Goal: Transaction & Acquisition: Purchase product/service

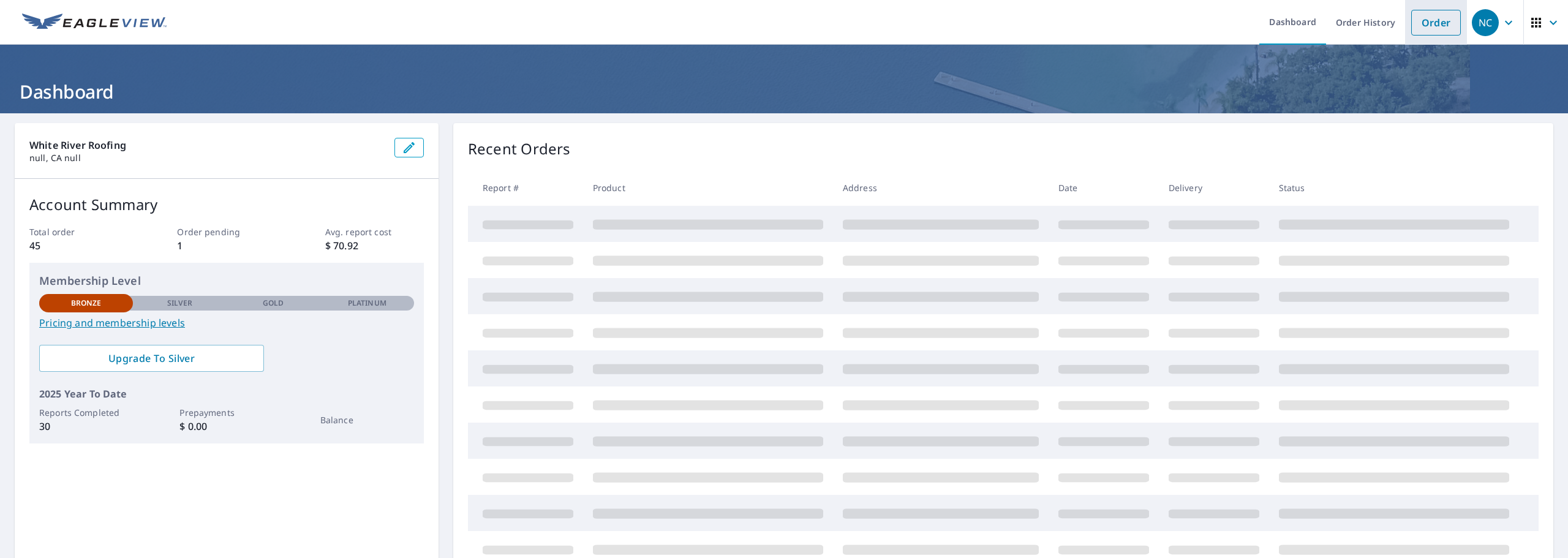
click at [1439, 15] on link "Order" at bounding box center [1437, 23] width 50 height 26
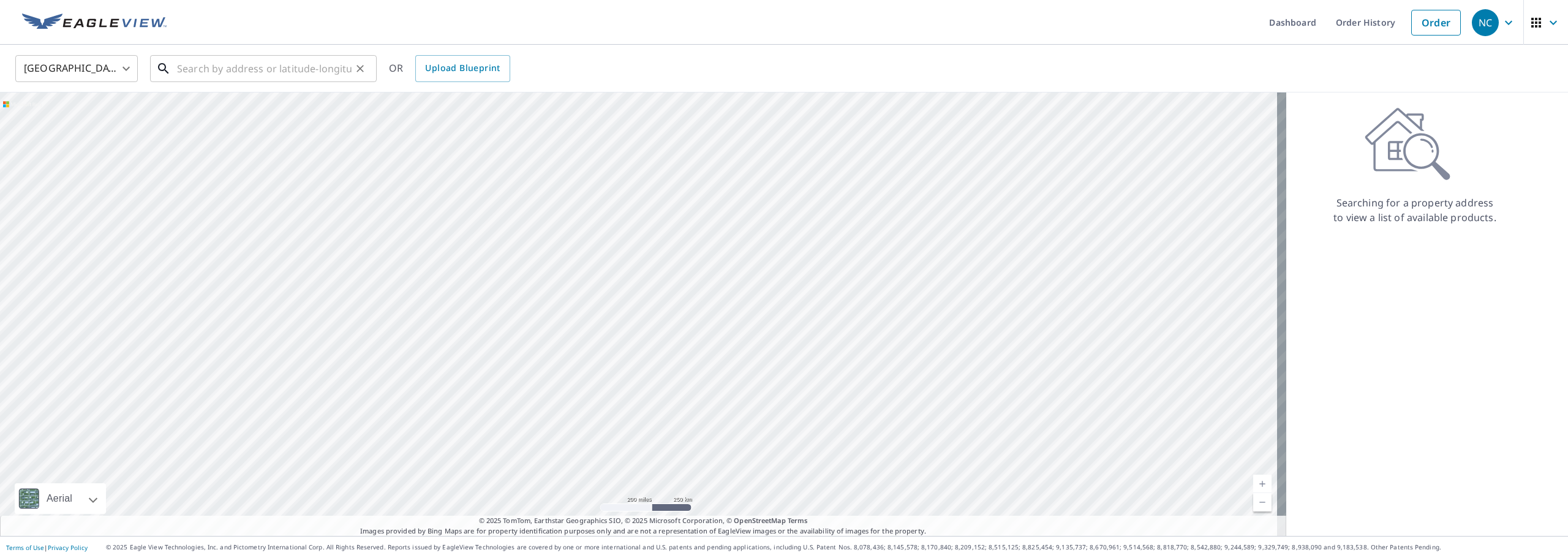
click at [283, 67] on input "text" at bounding box center [264, 68] width 175 height 34
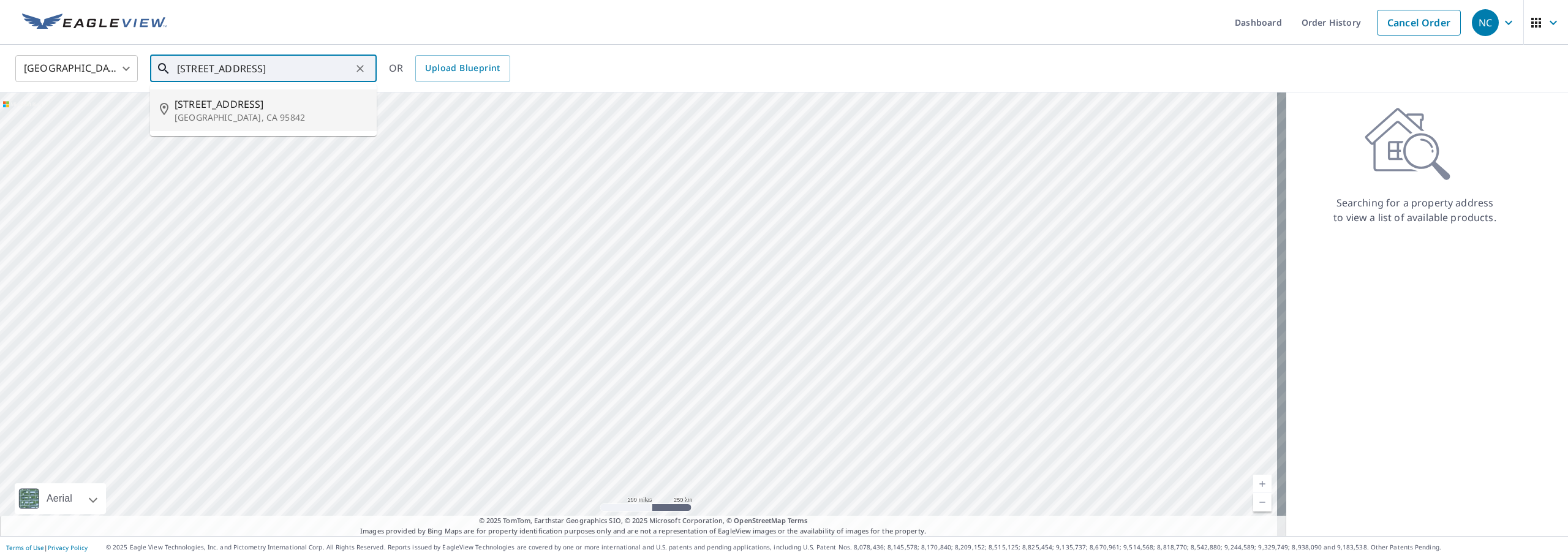
click at [239, 105] on span "6857 Duckling Way" at bounding box center [271, 105] width 192 height 15
type input "6857 Duckling Way Sacramento, CA 95842"
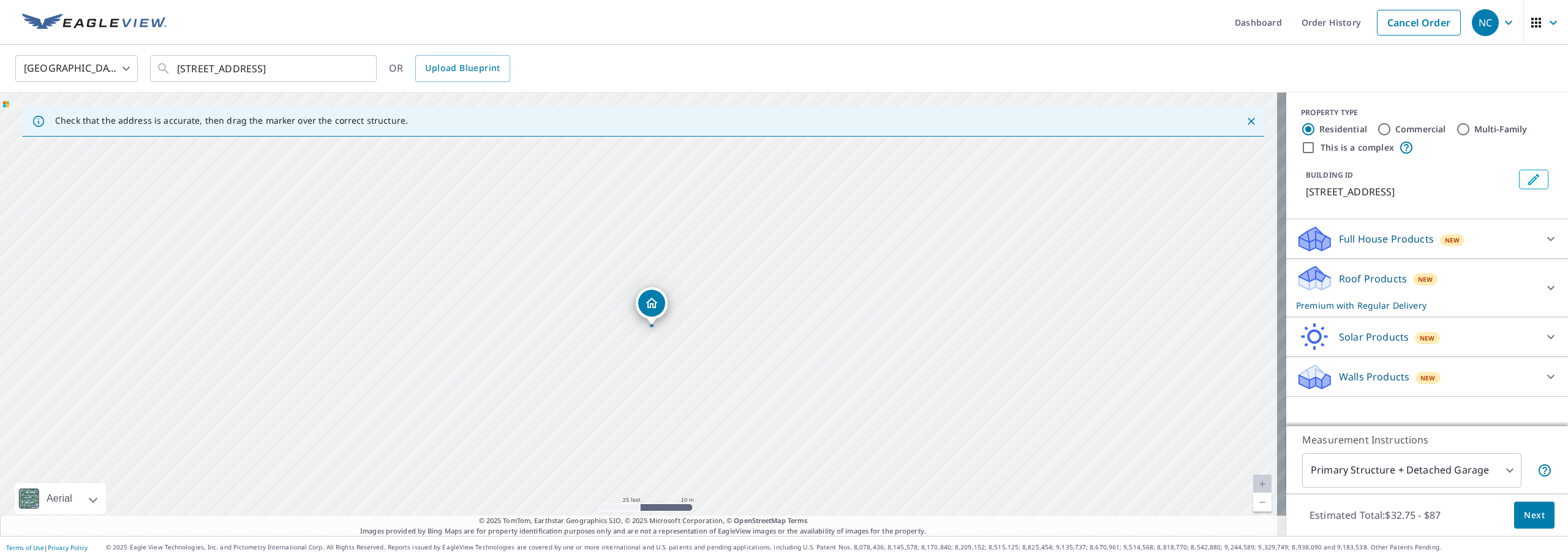
drag, startPoint x: 707, startPoint y: 333, endPoint x: 703, endPoint y: 341, distance: 8.9
click at [703, 341] on div "6857 Duckling Way Sacramento, CA 95842" at bounding box center [643, 314] width 1287 height 443
click at [1548, 287] on icon at bounding box center [1551, 288] width 7 height 5
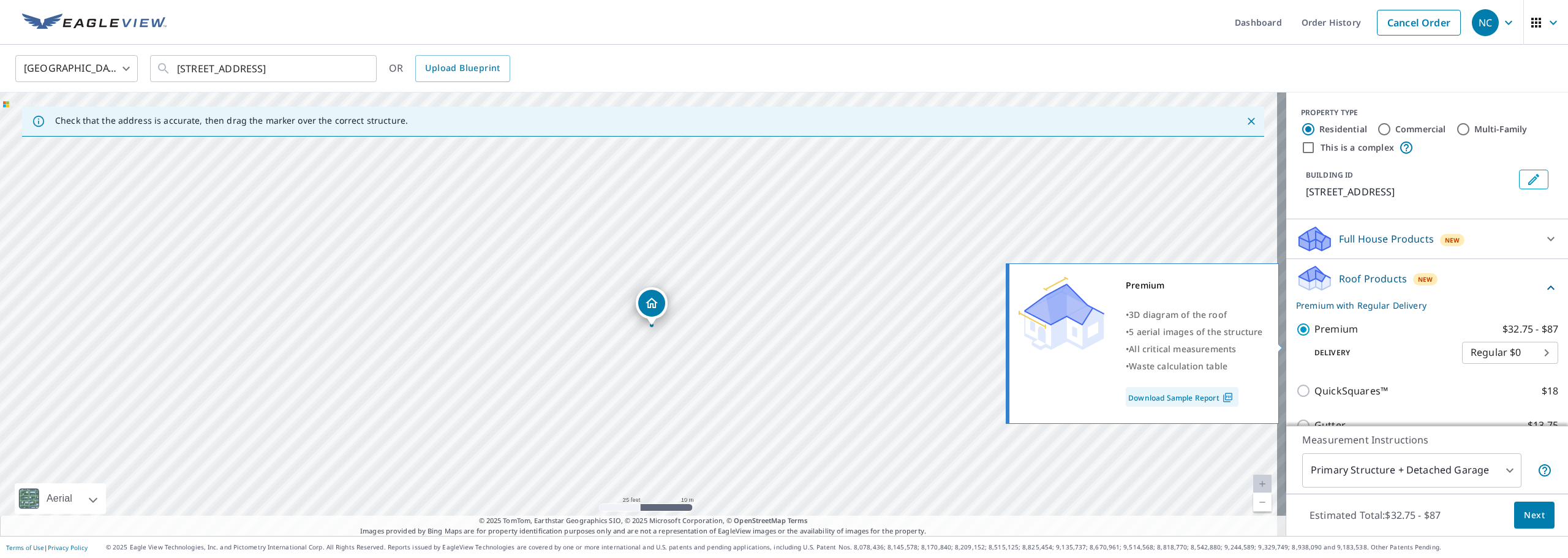
click at [1296, 337] on input "Premium $32.75 - $87" at bounding box center [1305, 329] width 19 height 15
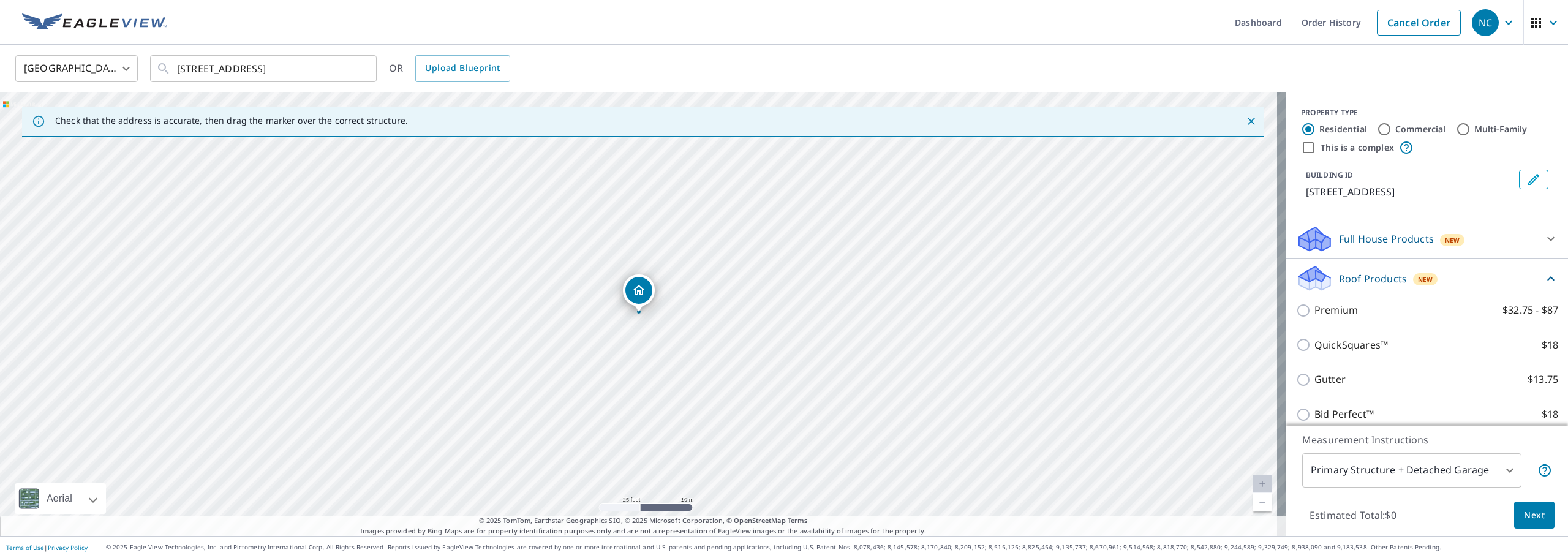
click at [1303, 318] on input "Premium $32.75 - $87" at bounding box center [1305, 311] width 19 height 15
checkbox input "true"
click at [1525, 300] on div "Roof Products New Premium with Regular Delivery" at bounding box center [1420, 288] width 248 height 48
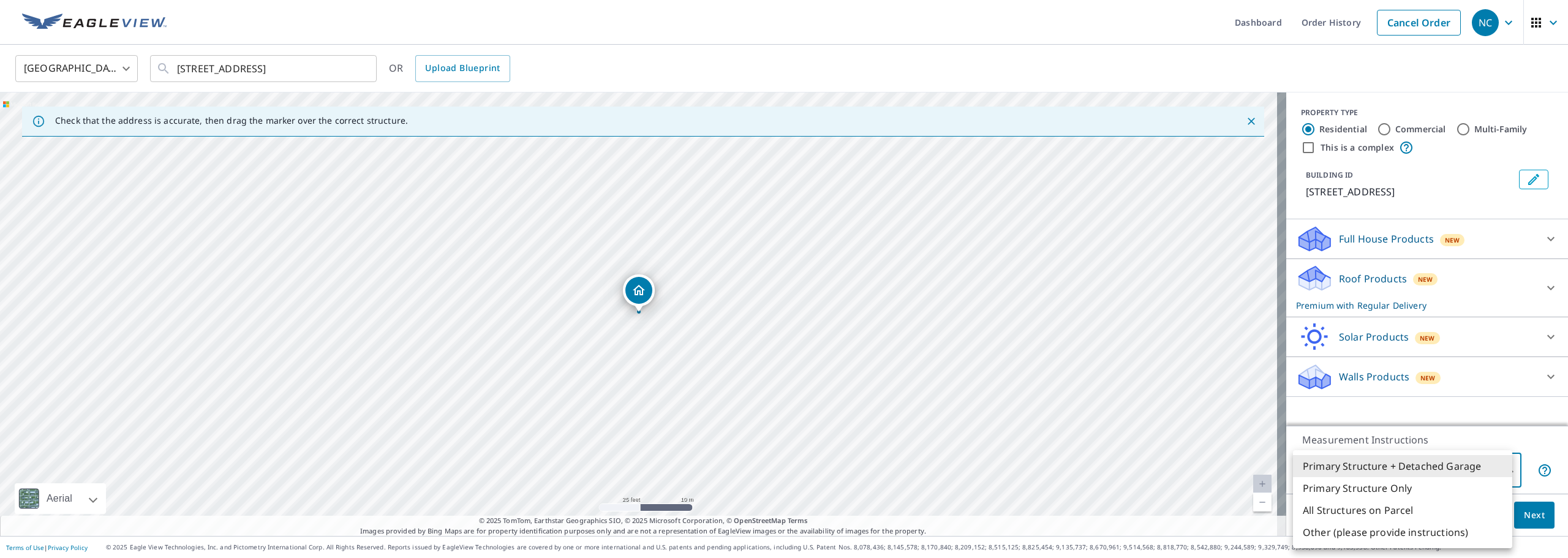
click at [1489, 475] on body "NC NC Dashboard Order History Cancel Order NC United States US ​ 6857 Duckling …" at bounding box center [784, 279] width 1568 height 558
click at [1359, 488] on li "Primary Structure Only" at bounding box center [1402, 489] width 219 height 22
type input "2"
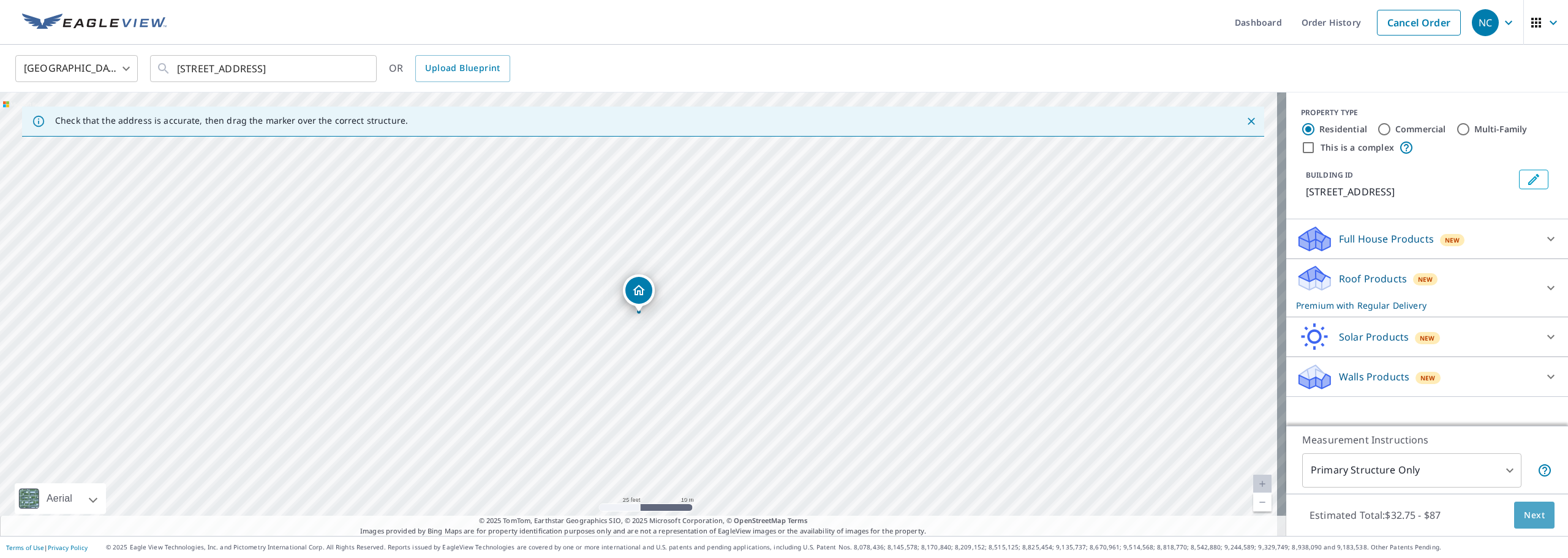
click at [1525, 513] on span "Next" at bounding box center [1535, 515] width 21 height 16
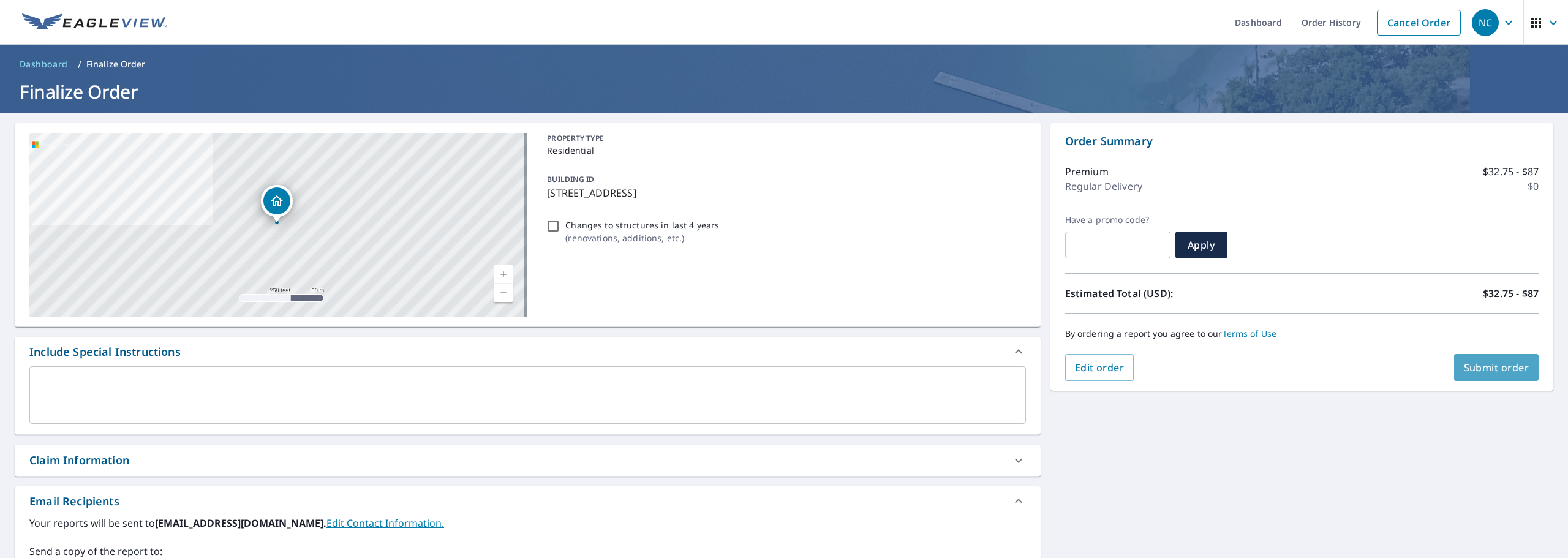
click at [1484, 368] on span "Submit order" at bounding box center [1497, 367] width 66 height 14
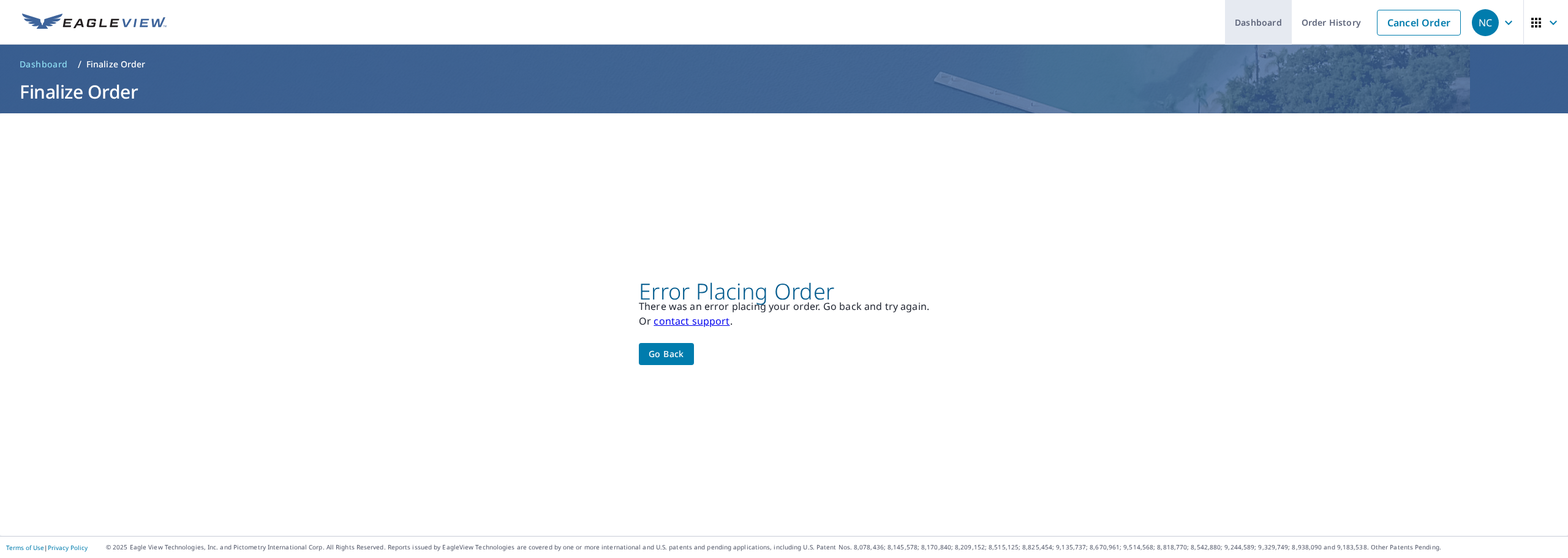
click at [1242, 20] on link "Dashboard" at bounding box center [1258, 22] width 67 height 44
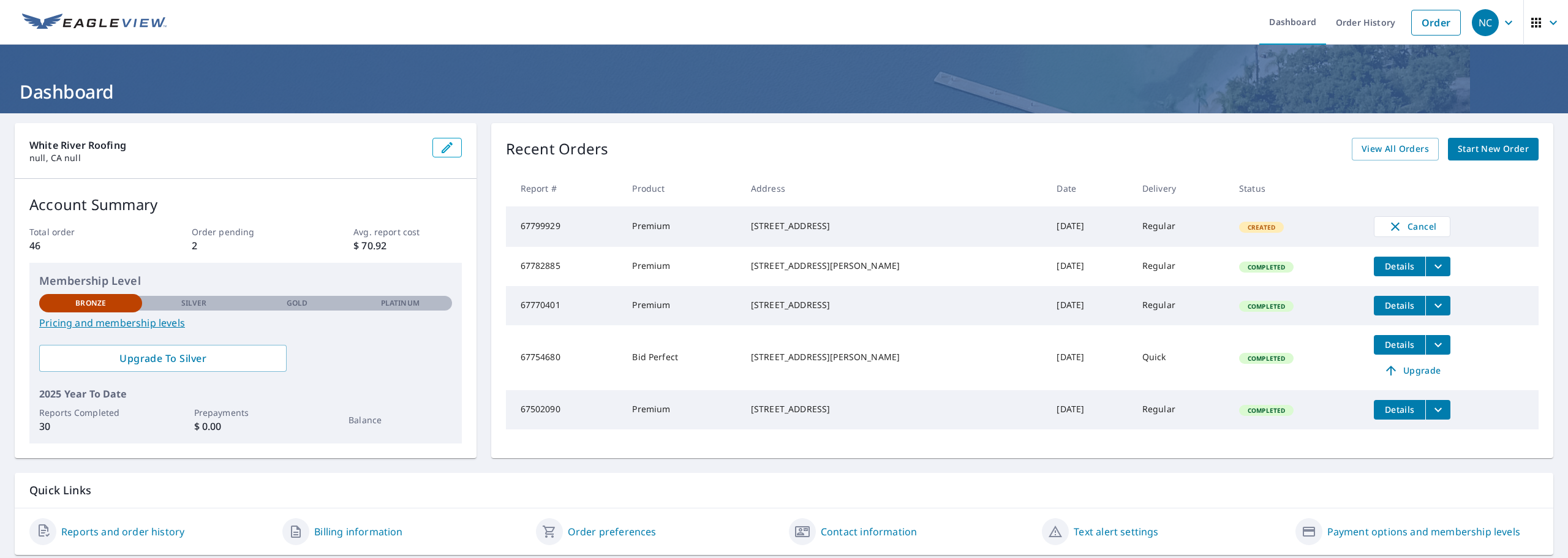
scroll to position [32, 0]
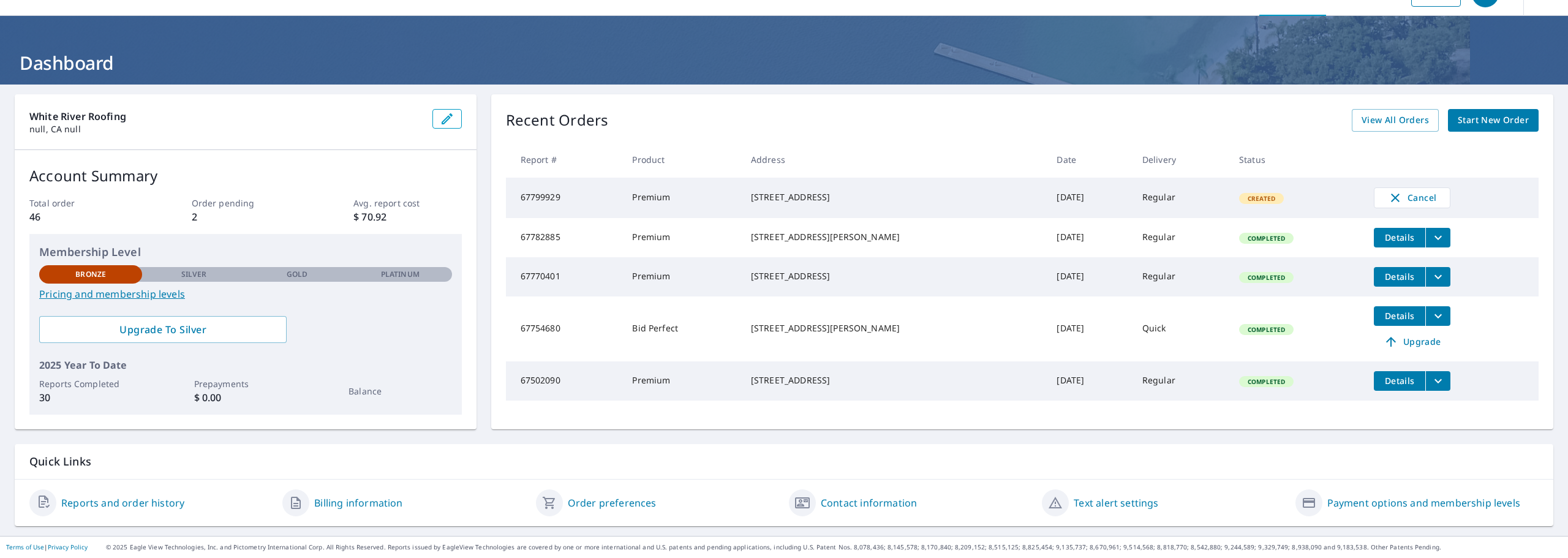
drag, startPoint x: 756, startPoint y: 188, endPoint x: 868, endPoint y: 215, distance: 115.2
click at [868, 215] on td "[STREET_ADDRESS]" at bounding box center [894, 198] width 305 height 41
copy div "[STREET_ADDRESS]"
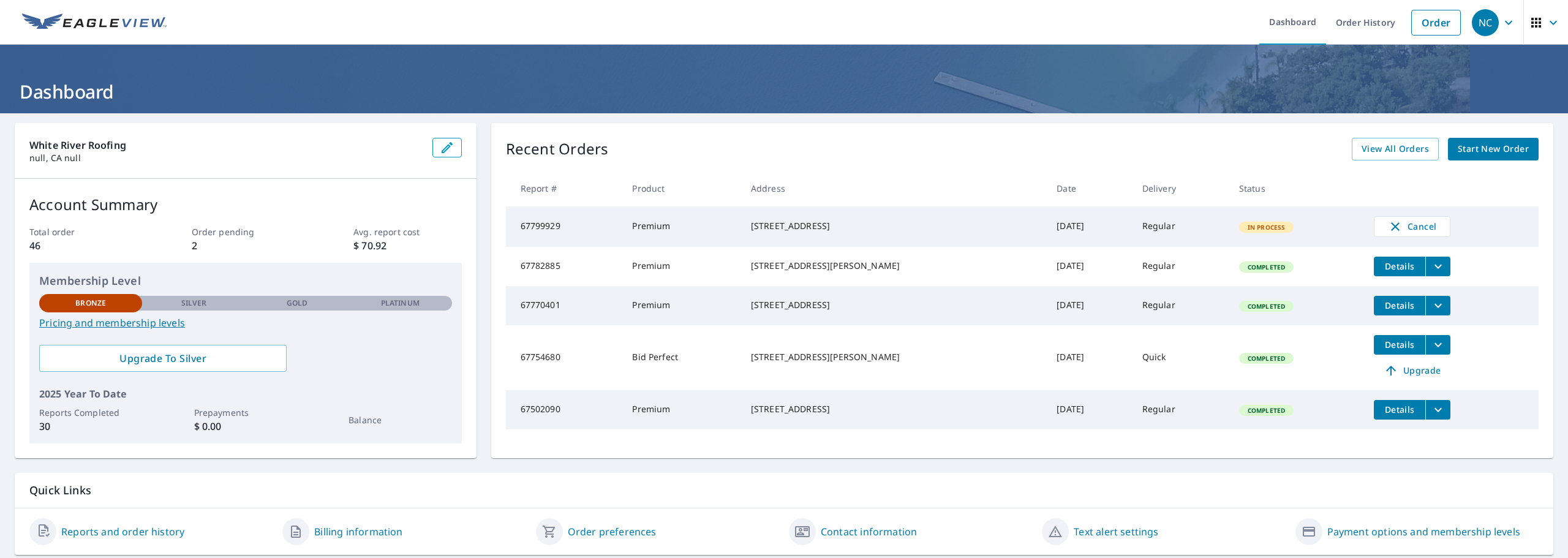
click at [178, 324] on link "Pricing and membership levels" at bounding box center [245, 323] width 413 height 15
click at [171, 357] on span "Upgrade To Silver" at bounding box center [163, 358] width 228 height 14
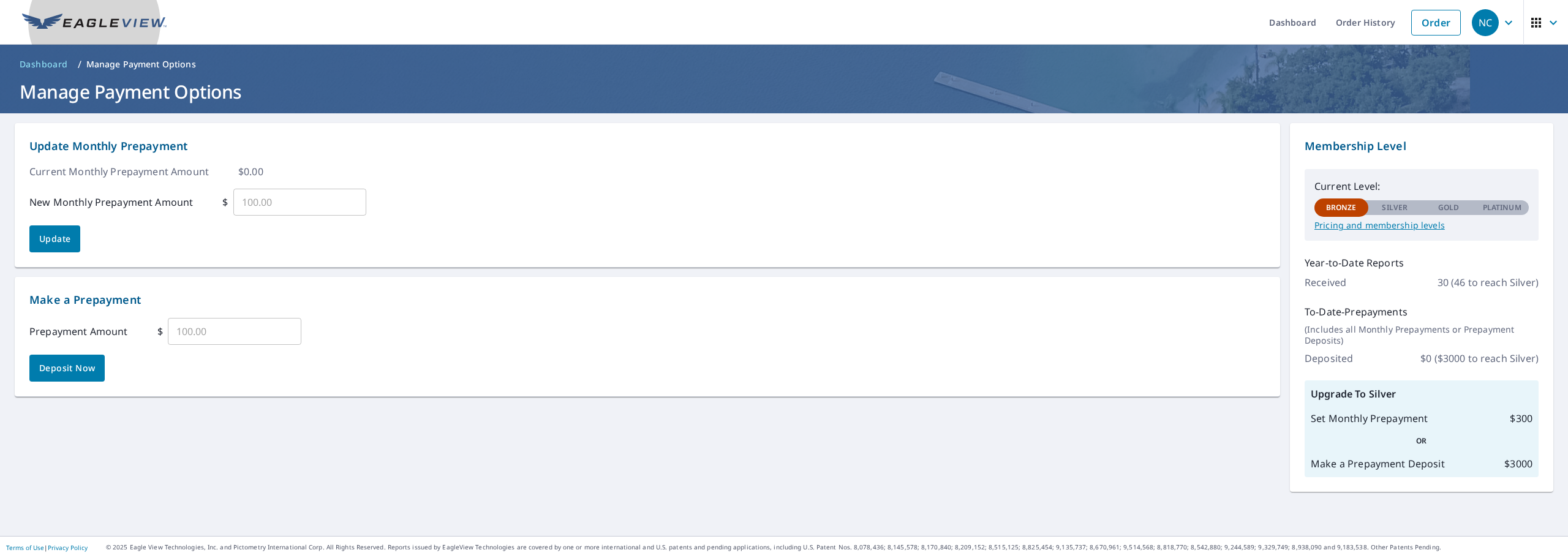
click at [113, 18] on img at bounding box center [94, 23] width 144 height 19
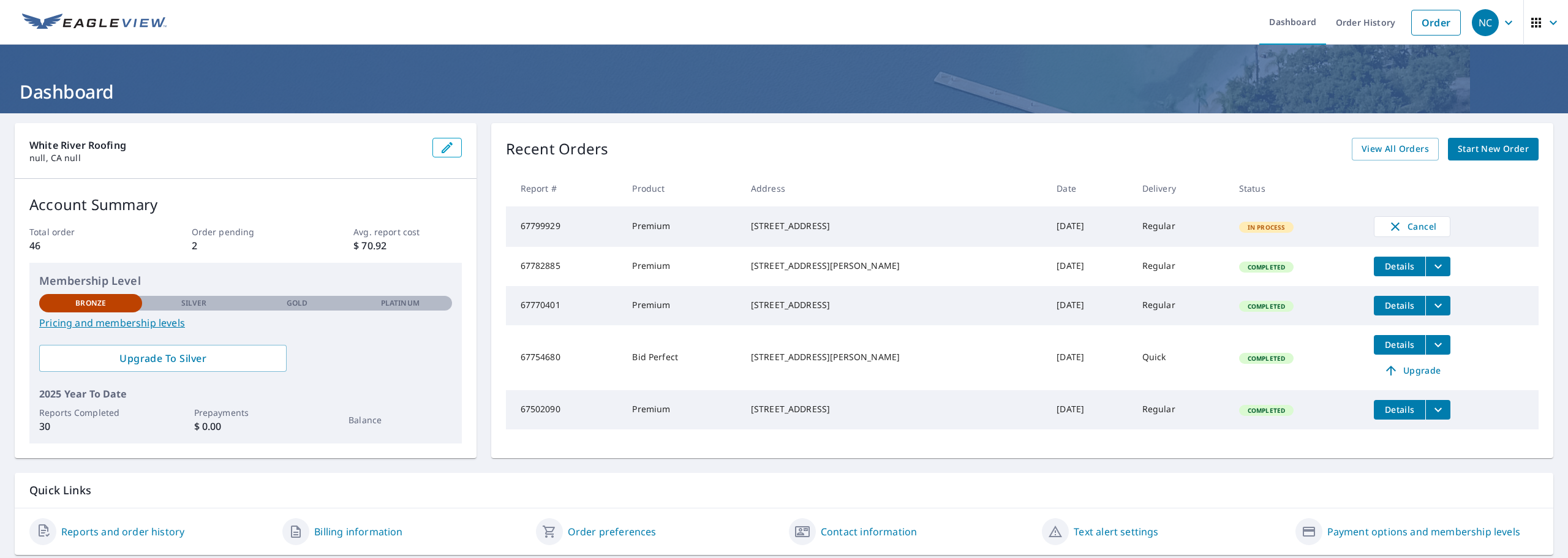
drag, startPoint x: 758, startPoint y: 267, endPoint x: 858, endPoint y: 295, distance: 103.8
click at [858, 295] on tbody "67799929 Premium [STREET_ADDRESS] [DATE] Regular In Process Cancel 67782885 Pre…" at bounding box center [1022, 317] width 1032 height 223
click at [846, 272] on div "[STREET_ADDRESS][PERSON_NAME]" at bounding box center [894, 266] width 286 height 12
